Goal: Communication & Community: Participate in discussion

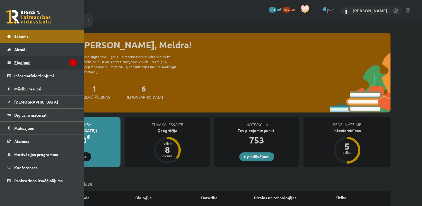
click at [15, 62] on legend "Ziņojumi 1" at bounding box center [45, 62] width 62 height 13
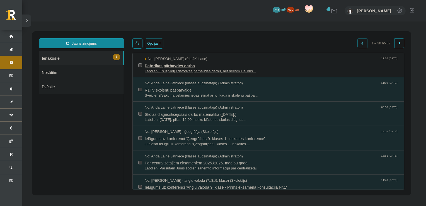
click at [206, 67] on span "Datorikas pārbaydes darbs" at bounding box center [272, 65] width 254 height 7
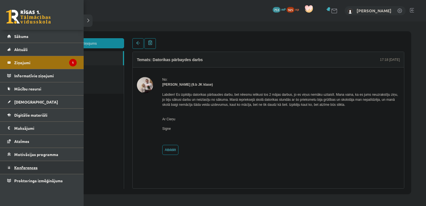
click at [26, 167] on span "Konferences" at bounding box center [25, 167] width 23 height 5
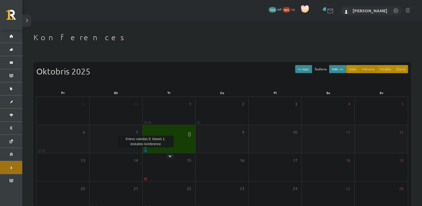
click at [146, 150] on link at bounding box center [145, 150] width 3 height 3
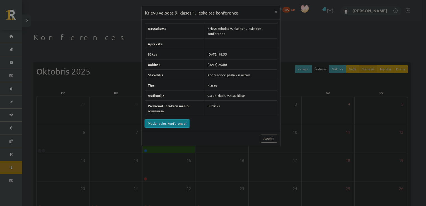
click at [177, 121] on link "Pievienoties konferencei" at bounding box center [167, 123] width 44 height 8
